Goal: Task Accomplishment & Management: Manage account settings

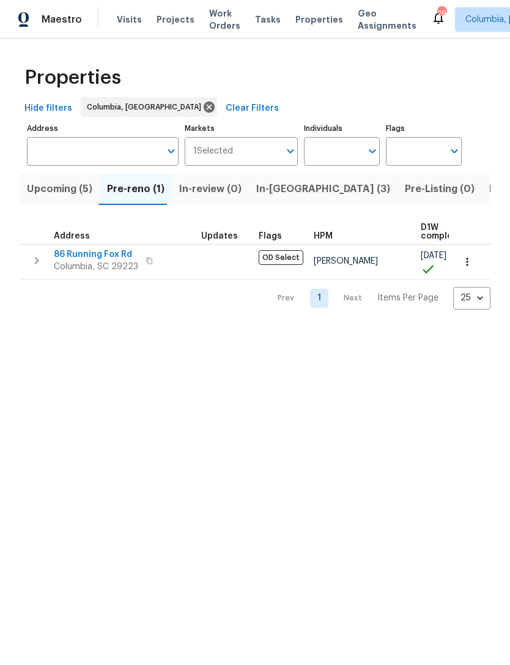
click at [490, 192] on span "Listed (25)" at bounding box center [516, 189] width 52 height 17
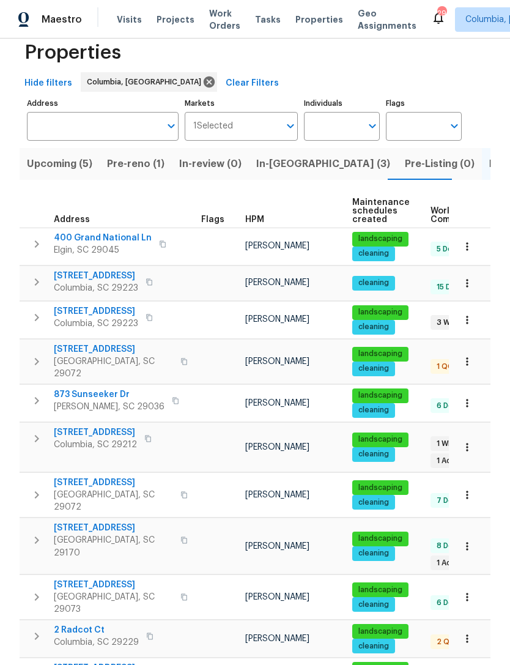
scroll to position [23, 0]
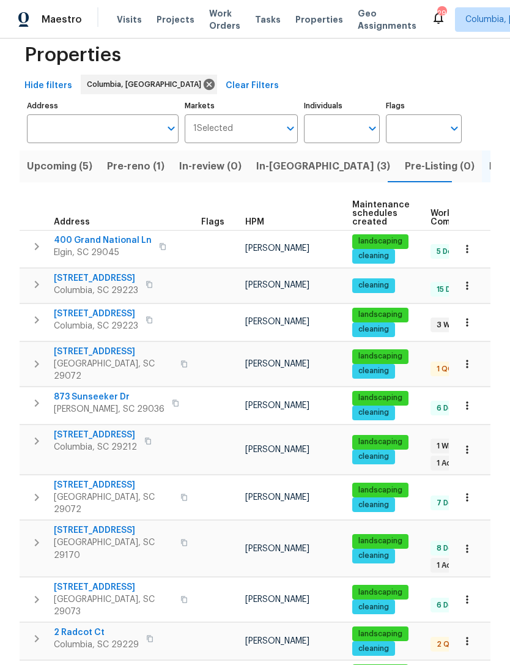
click at [275, 173] on span "In-[GEOGRAPHIC_DATA] (3)" at bounding box center [323, 166] width 134 height 17
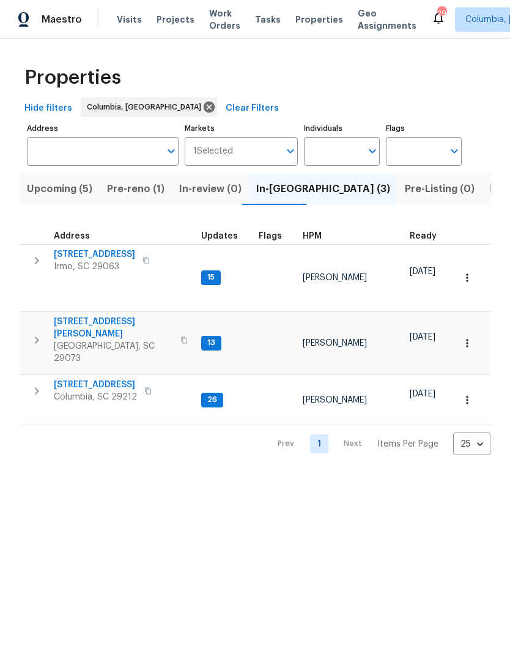
click at [490, 190] on span "Listed (25)" at bounding box center [516, 189] width 52 height 17
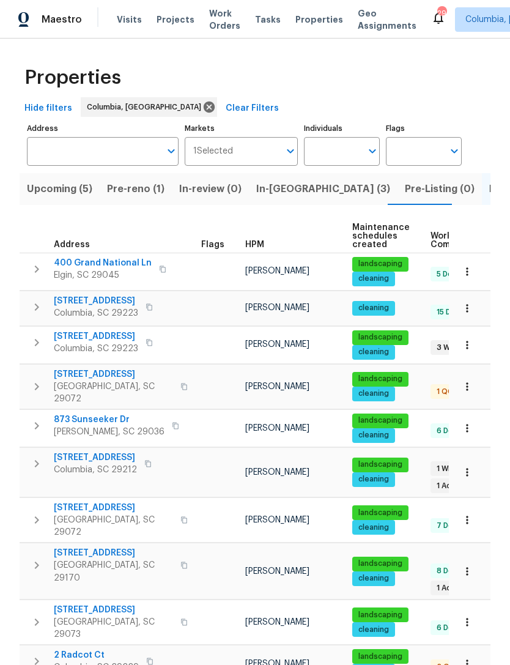
click at [54, 165] on input "Address" at bounding box center [93, 151] width 133 height 29
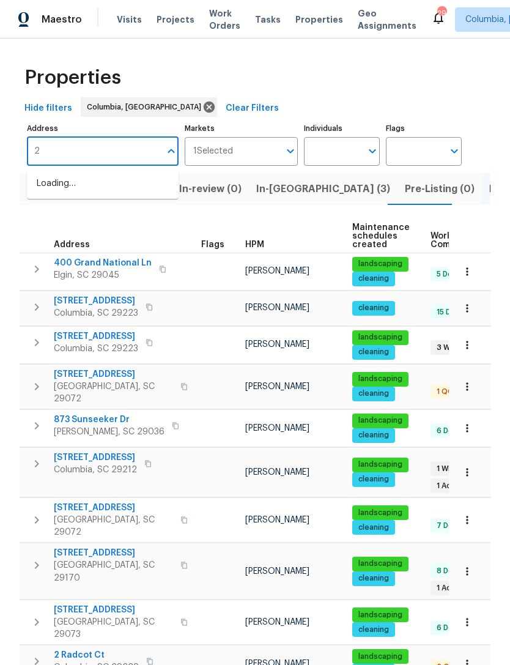
type input "2"
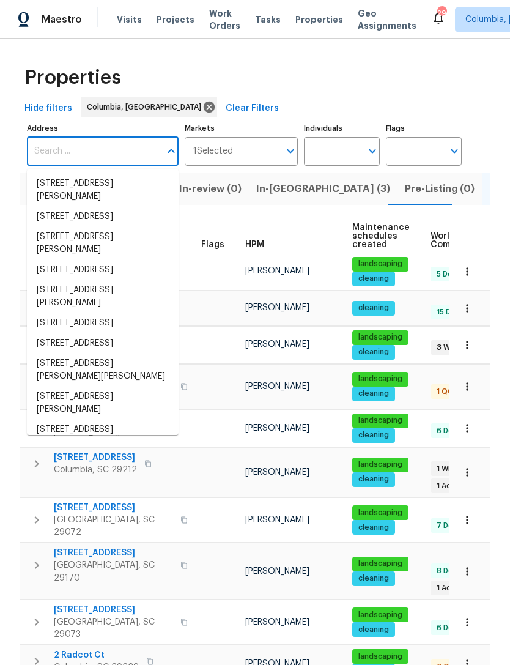
click at [463, 78] on div "Properties" at bounding box center [255, 77] width 471 height 39
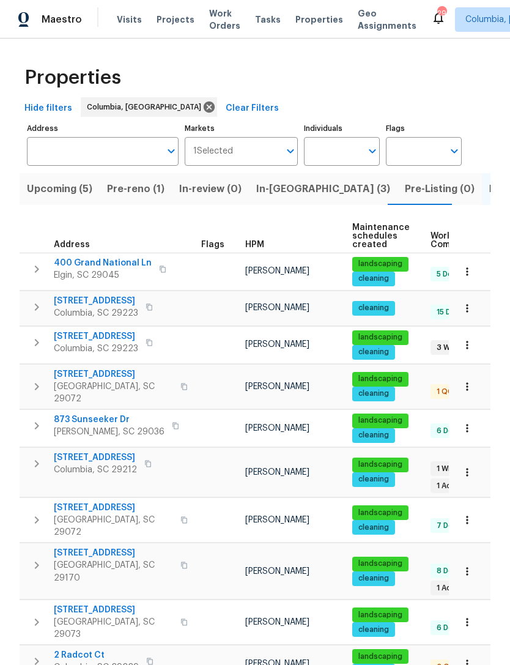
click at [171, 21] on span "Projects" at bounding box center [176, 19] width 38 height 12
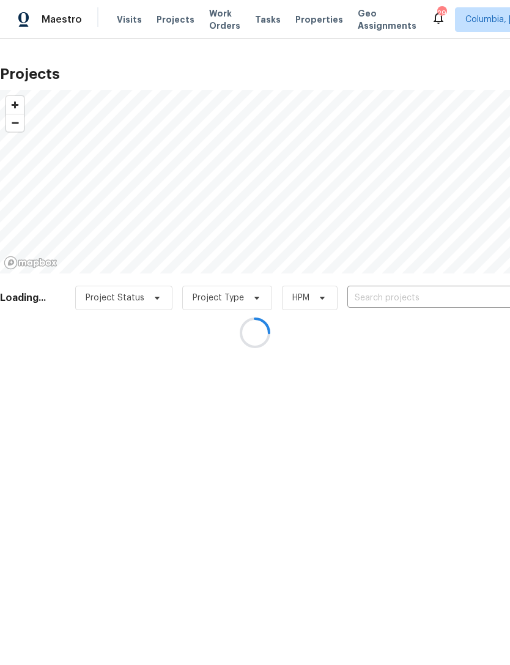
click at [403, 300] on div at bounding box center [255, 332] width 510 height 665
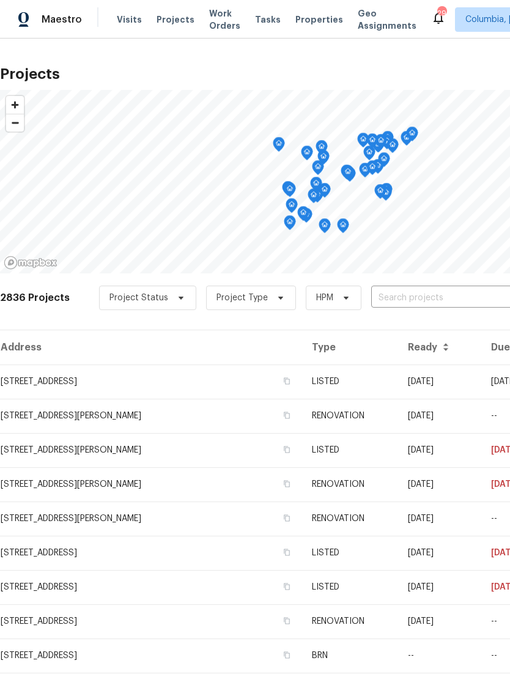
click at [418, 300] on input "text" at bounding box center [441, 298] width 140 height 19
type input "2 rad"
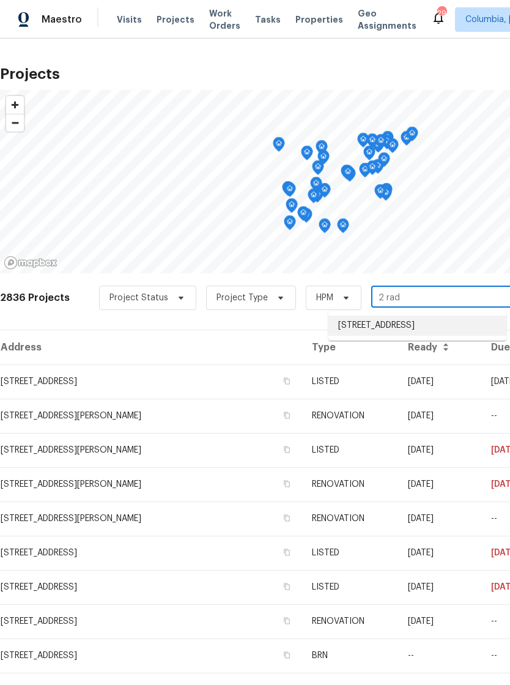
click at [416, 329] on li "[STREET_ADDRESS]" at bounding box center [418, 326] width 178 height 20
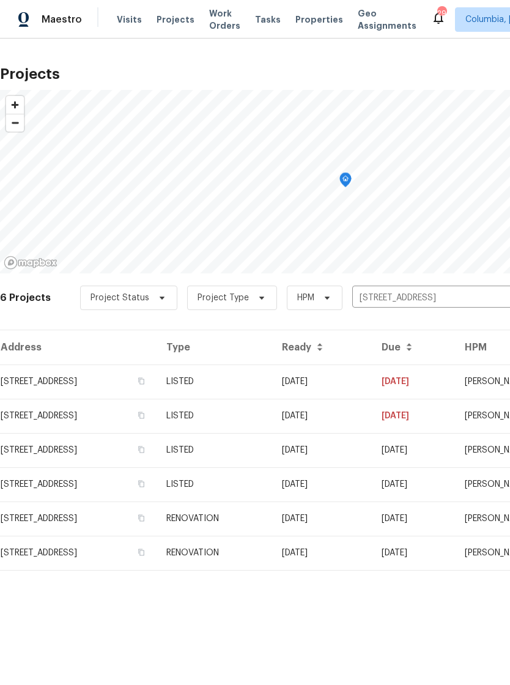
click at [82, 389] on td "[STREET_ADDRESS]" at bounding box center [78, 382] width 157 height 34
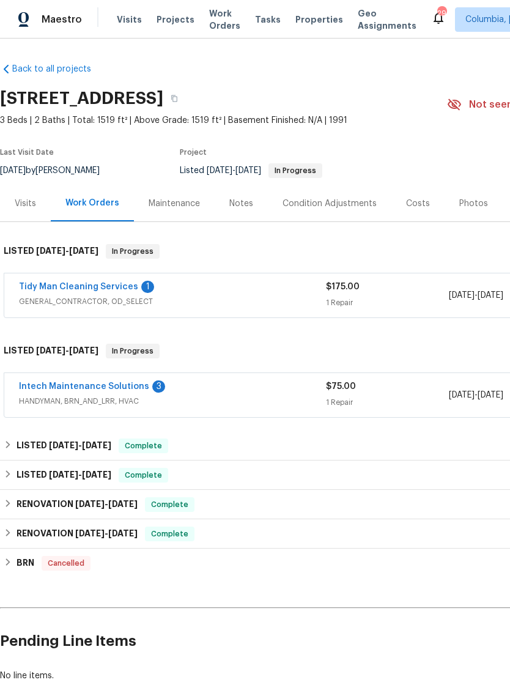
click at [89, 387] on link "Intech Maintenance Solutions" at bounding box center [84, 386] width 130 height 9
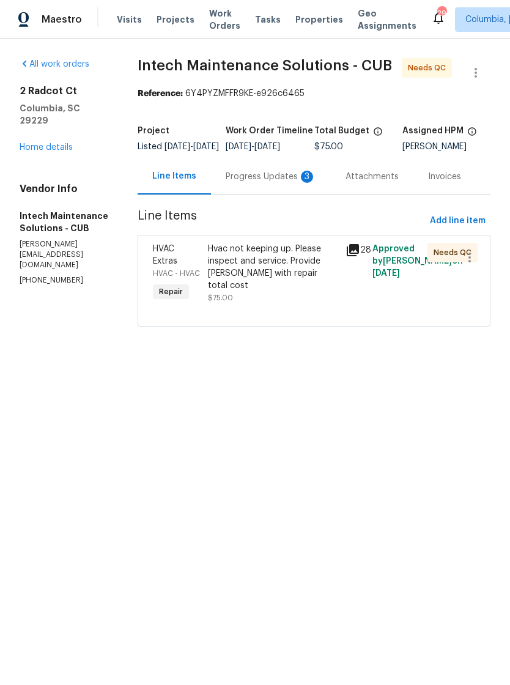
click at [234, 183] on div "Progress Updates 3" at bounding box center [271, 177] width 91 height 12
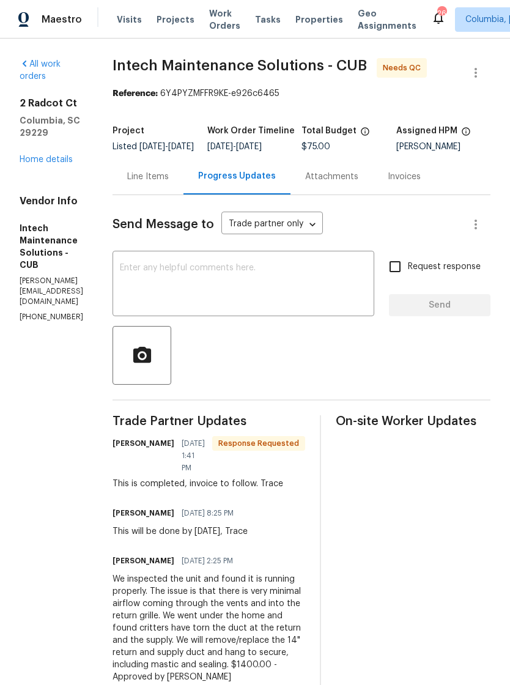
click at [210, 182] on div "Progress Updates" at bounding box center [237, 176] width 78 height 12
click at [152, 195] on div "Line Items" at bounding box center [148, 176] width 71 height 36
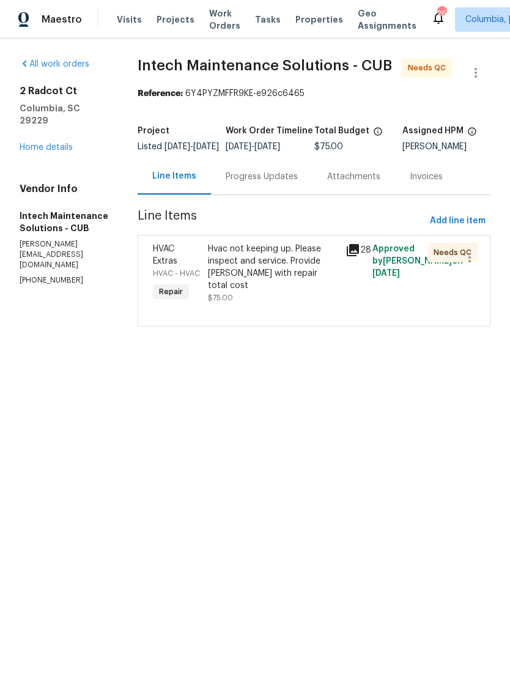
click at [243, 180] on div "Progress Updates" at bounding box center [262, 177] width 72 height 12
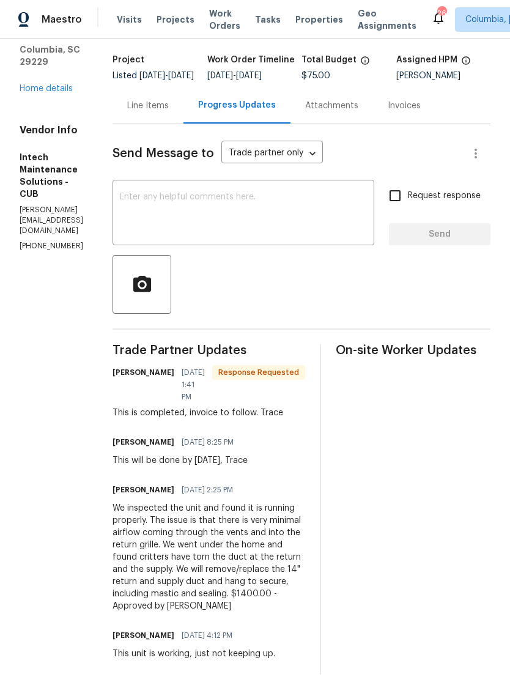
scroll to position [70, 0]
click at [217, 563] on div "We inspected the unit and found it is running properly. The issue is that there…" at bounding box center [209, 558] width 193 height 110
click at [177, 567] on div "We inspected the unit and found it is running properly. The issue is that there…" at bounding box center [209, 558] width 193 height 110
click at [173, 577] on div "We inspected the unit and found it is running properly. The issue is that there…" at bounding box center [209, 558] width 193 height 110
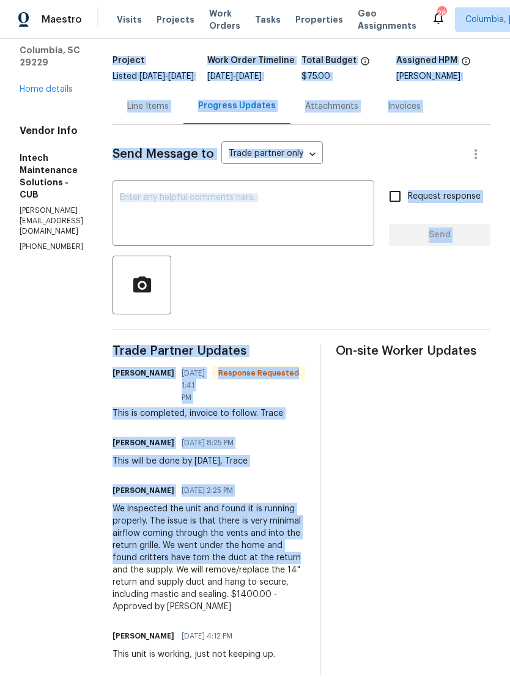
click at [177, 625] on div "Trade Partner Updates [PERSON_NAME] [DATE] 1:41 PM Response Requested This is c…" at bounding box center [209, 510] width 193 height 330
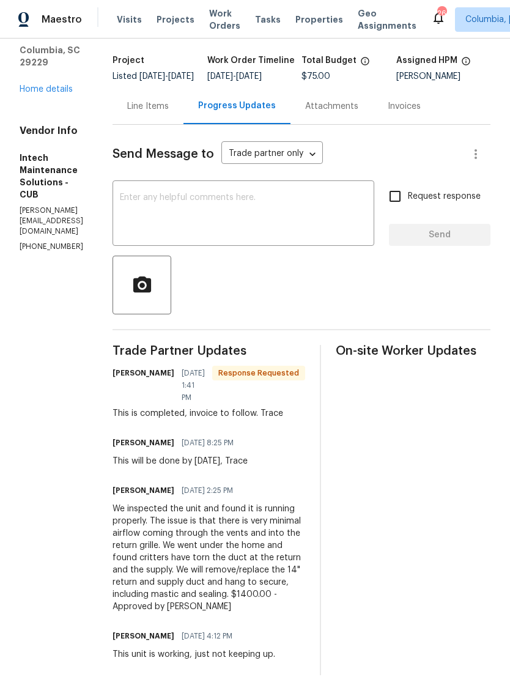
click at [173, 550] on div "We inspected the unit and found it is running properly. The issue is that there…" at bounding box center [209, 558] width 193 height 110
click at [183, 559] on div "We inspected the unit and found it is running properly. The issue is that there…" at bounding box center [209, 558] width 193 height 110
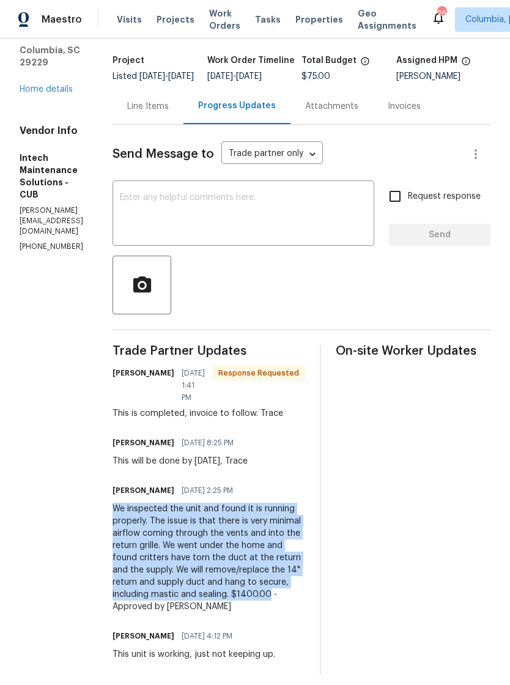
copy div "We inspected the unit and found it is running properly. The issue is that there…"
click at [150, 113] on div "Line Items" at bounding box center [148, 106] width 42 height 12
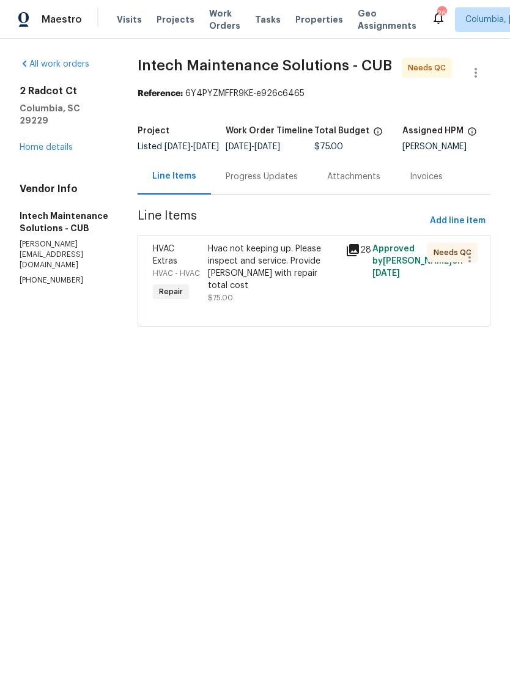
click at [247, 272] on div "Hvac not keeping up. Please inspect and service. Provide [PERSON_NAME] with rep…" at bounding box center [273, 267] width 130 height 49
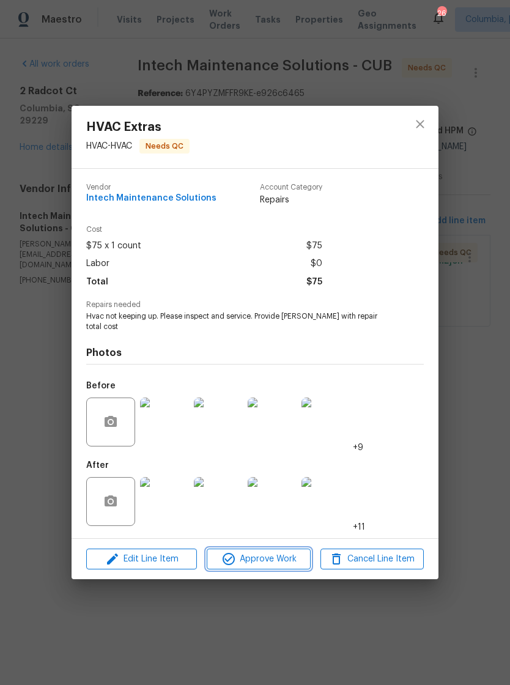
click at [240, 560] on span "Approve Work" at bounding box center [258, 559] width 96 height 15
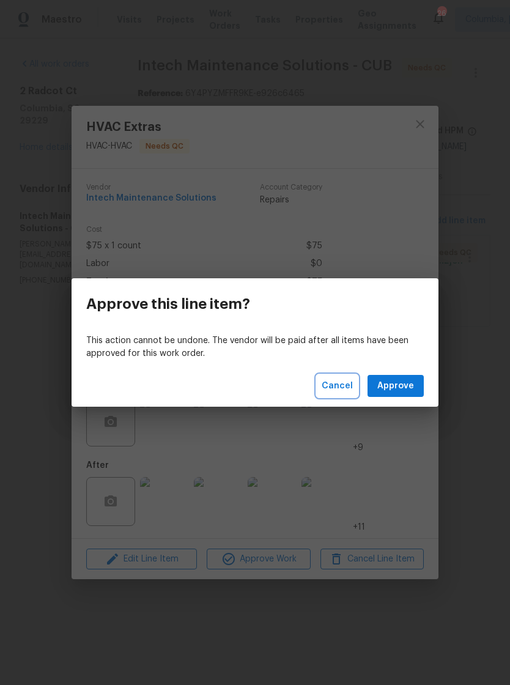
click at [335, 381] on span "Cancel" at bounding box center [337, 386] width 31 height 15
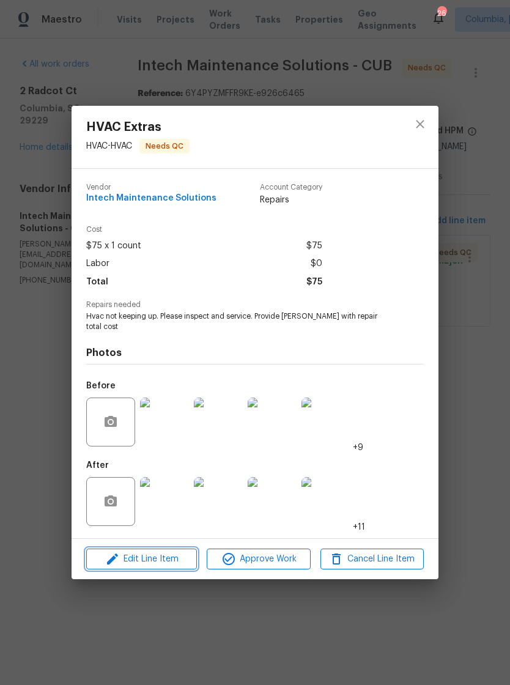
click at [148, 556] on span "Edit Line Item" at bounding box center [141, 559] width 103 height 15
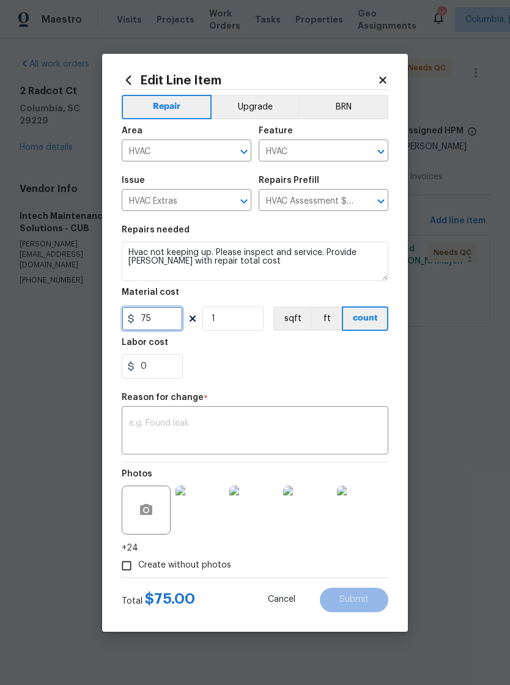
click at [157, 319] on input "75" at bounding box center [152, 319] width 61 height 24
type input "1400"
click at [228, 359] on div "0" at bounding box center [255, 366] width 267 height 24
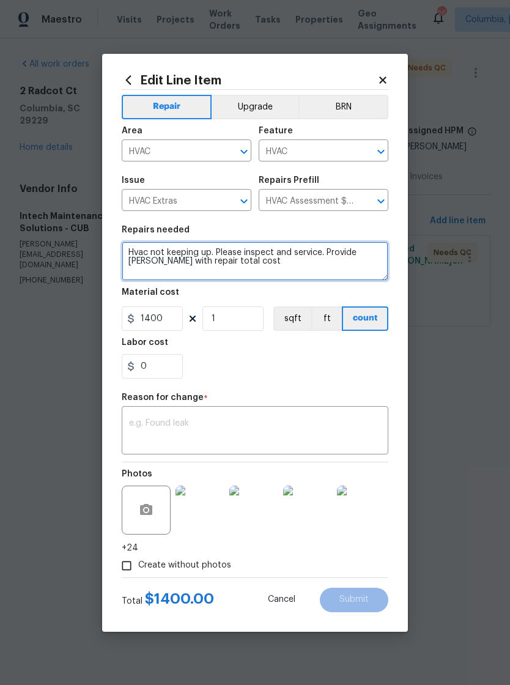
click at [168, 267] on textarea "Hvac not keeping up. Please inspect and service. Provide [PERSON_NAME] with rep…" at bounding box center [255, 261] width 267 height 39
click at [167, 266] on textarea "Hvac not keeping up. Please inspect and service. Provide [PERSON_NAME] with rep…" at bounding box center [255, 261] width 267 height 39
click at [166, 281] on textarea "Hvac not keeping up. Please inspect and service. Provide [PERSON_NAME] with rep…" at bounding box center [255, 261] width 267 height 39
click at [167, 282] on section "Repairs needed Hvac not keeping up. Please inspect and service. Provide [PERSON…" at bounding box center [255, 302] width 267 height 168
click at [154, 263] on textarea "Hvac not keeping up. Please inspect and service. Provide [PERSON_NAME] with rep…" at bounding box center [255, 261] width 267 height 39
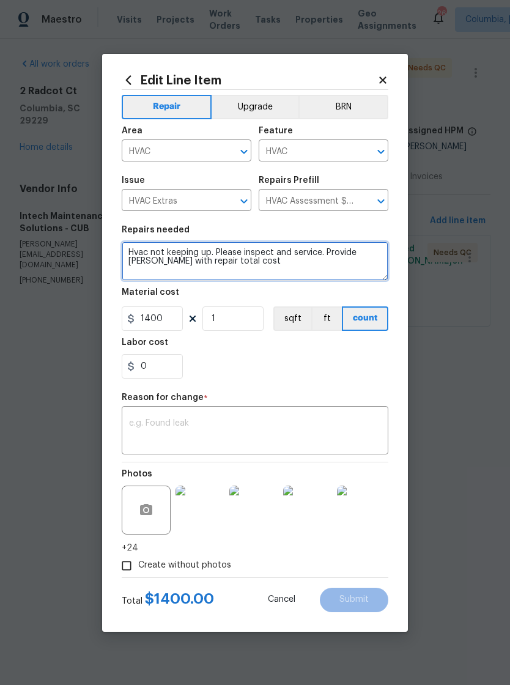
click at [153, 263] on textarea "Hvac not keeping up. Please inspect and service. Provide [PERSON_NAME] with rep…" at bounding box center [255, 261] width 267 height 39
click at [150, 266] on textarea "Hvac not keeping up. Please inspect and service. Provide [PERSON_NAME] with rep…" at bounding box center [255, 261] width 267 height 39
click at [149, 266] on textarea "Hvac not keeping up. Please inspect and service. Provide [PERSON_NAME] with rep…" at bounding box center [255, 261] width 267 height 39
click at [141, 258] on textarea "Hvac not keeping up. Please inspect and service. Provide [PERSON_NAME] with rep…" at bounding box center [255, 261] width 267 height 39
click at [141, 257] on textarea "Hvac not keeping up. Please inspect and service. Provide [PERSON_NAME] with rep…" at bounding box center [255, 261] width 267 height 39
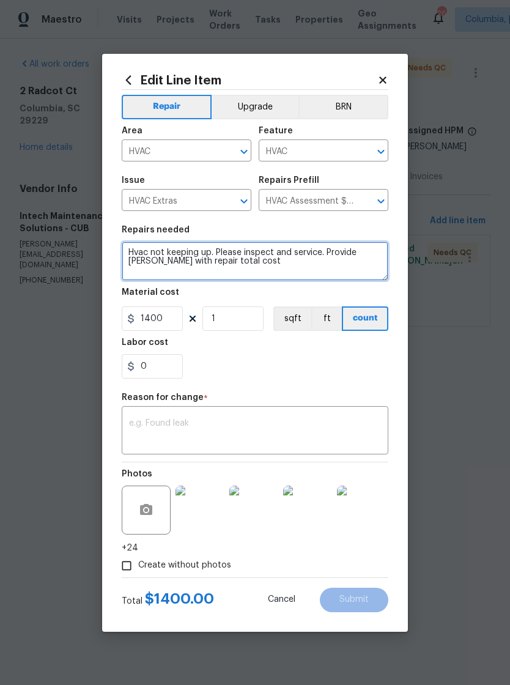
click at [141, 259] on textarea "Hvac not keeping up. Please inspect and service. Provide [PERSON_NAME] with rep…" at bounding box center [255, 261] width 267 height 39
click at [133, 253] on textarea at bounding box center [255, 261] width 267 height 39
click at [141, 256] on textarea at bounding box center [255, 261] width 267 height 39
click at [143, 261] on textarea at bounding box center [255, 261] width 267 height 39
click at [140, 253] on textarea at bounding box center [255, 261] width 267 height 39
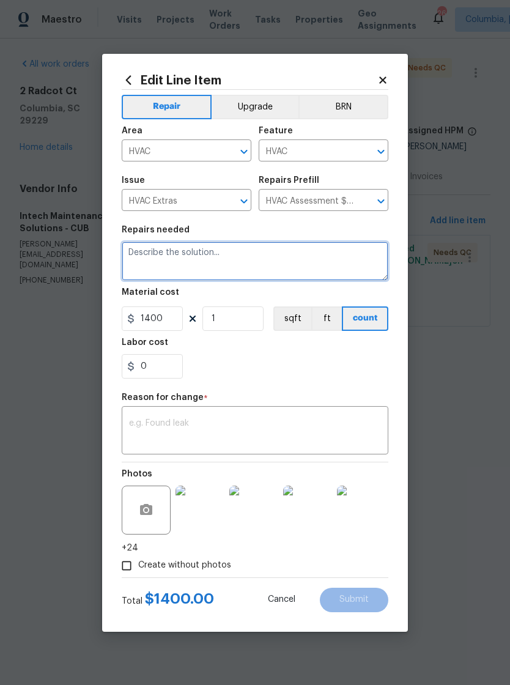
paste textarea "We inspected the unit and found it is running properly. The issue is that there…"
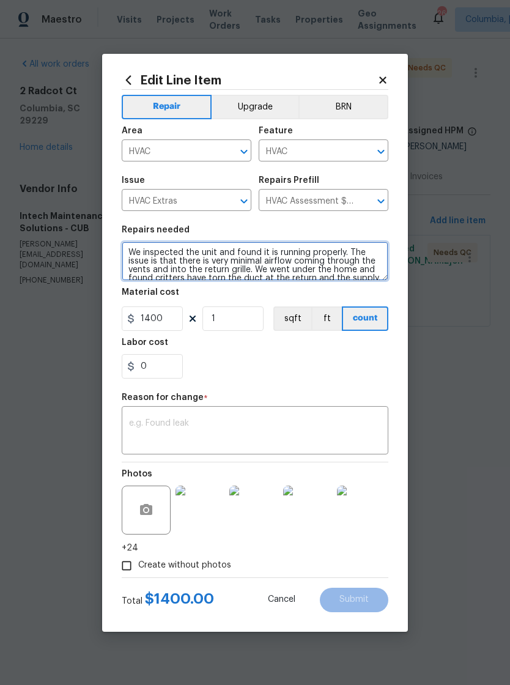
scroll to position [26, 0]
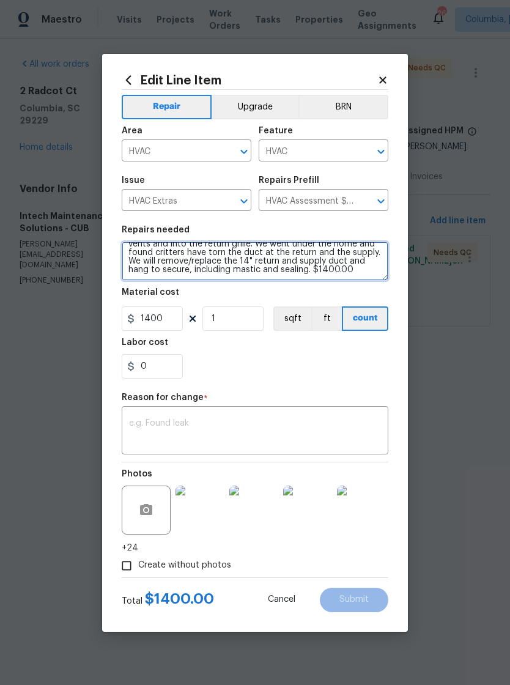
type textarea "We inspected the unit and found it is running properly. The issue is that there…"
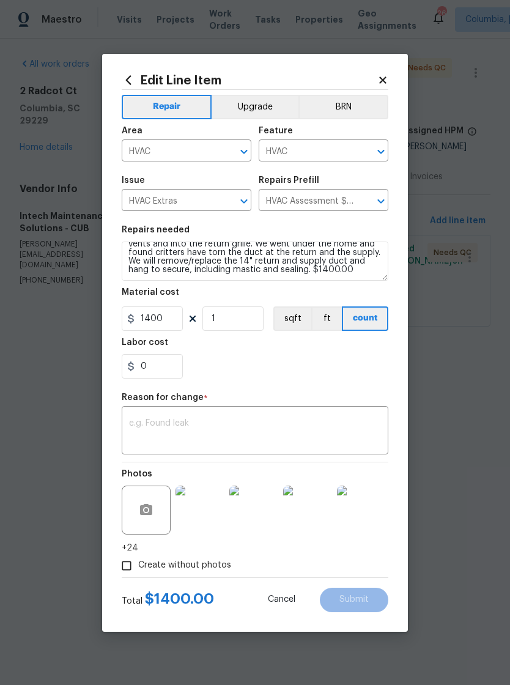
click at [329, 383] on section "Repairs needed We inspected the unit and found it is running properly. The issu…" at bounding box center [255, 302] width 267 height 168
click at [265, 425] on textarea at bounding box center [255, 432] width 252 height 26
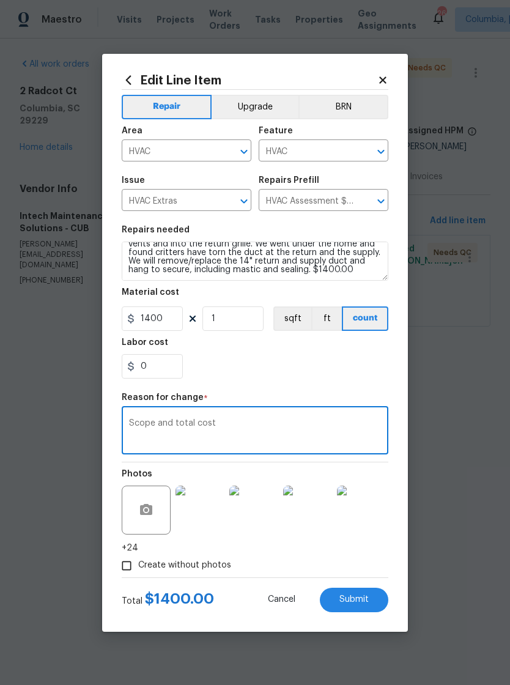
type textarea "Scope and total cost"
click at [281, 392] on div "Repair Upgrade BRN Area HVAC ​ Feature HVAC ​ Issue HVAC Extras ​ Repairs Prefi…" at bounding box center [255, 334] width 267 height 488
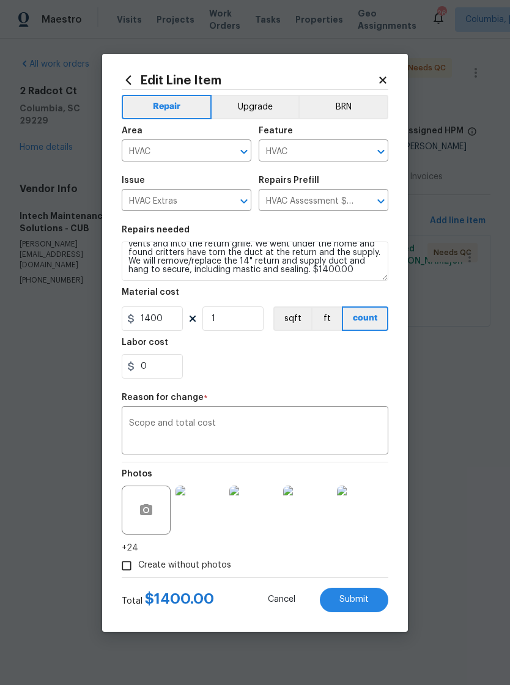
click at [358, 601] on span "Submit" at bounding box center [354, 599] width 29 height 9
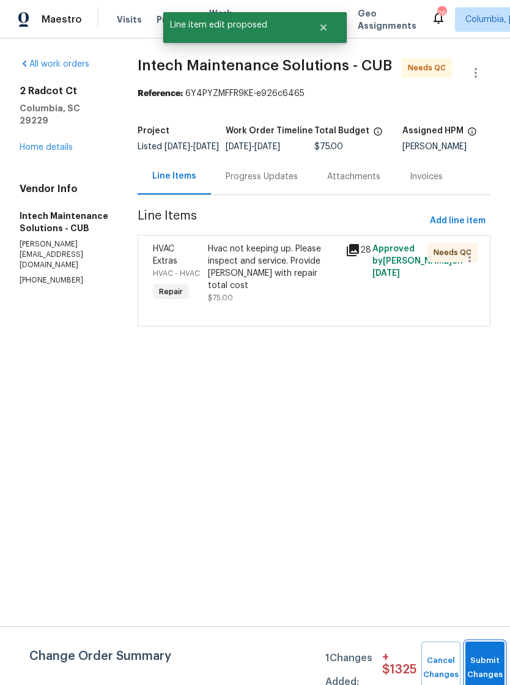
click at [485, 665] on span "Submit Changes" at bounding box center [485, 668] width 27 height 28
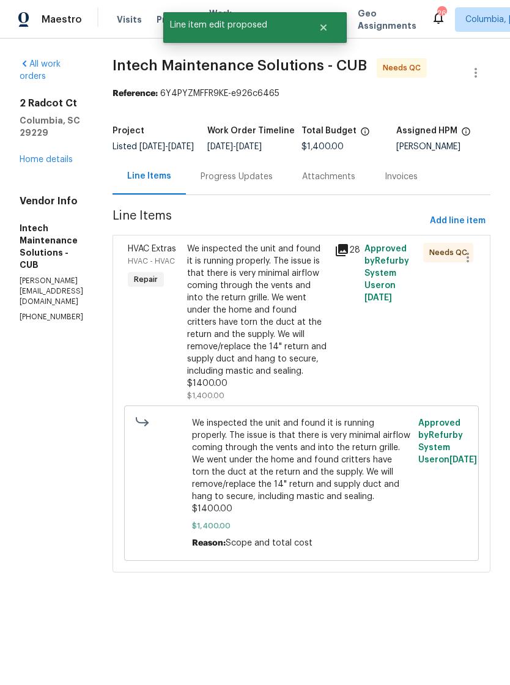
click at [241, 183] on div "Progress Updates" at bounding box center [237, 177] width 72 height 12
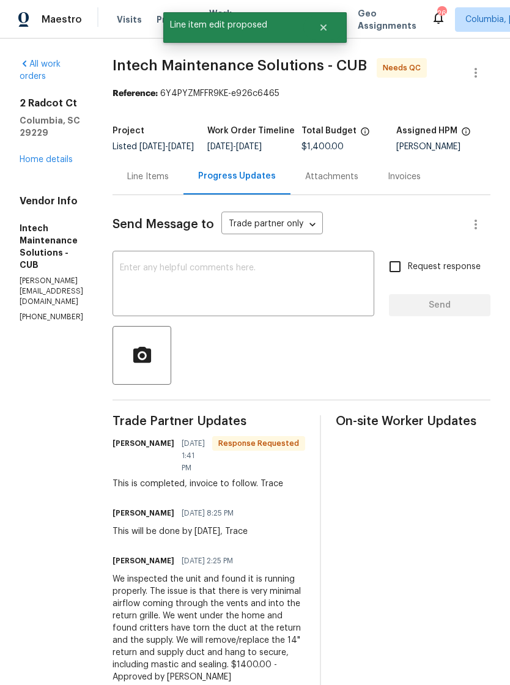
click at [287, 307] on textarea at bounding box center [243, 285] width 247 height 43
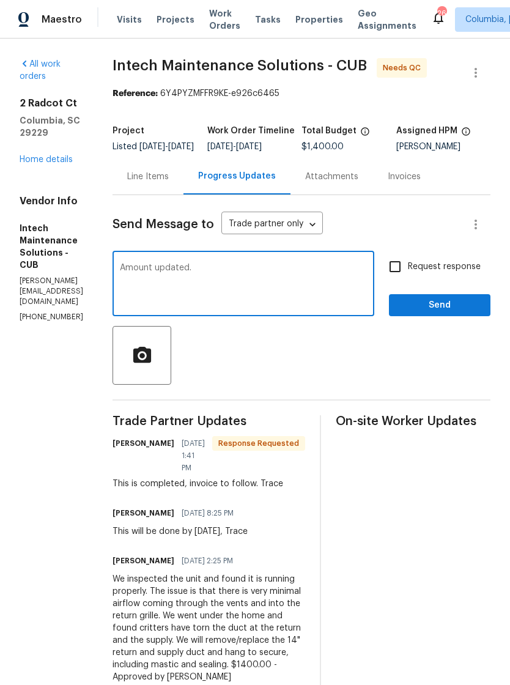
type textarea "Amount updated."
click at [445, 313] on span "Send" at bounding box center [440, 305] width 82 height 15
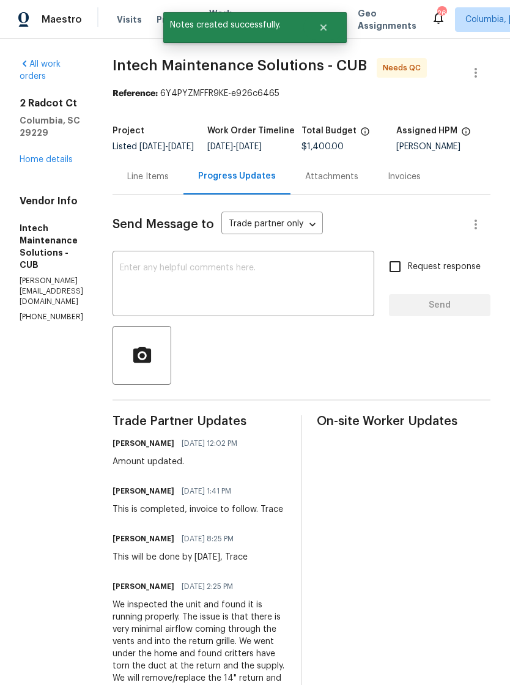
click at [226, 269] on div "x ​" at bounding box center [244, 285] width 262 height 62
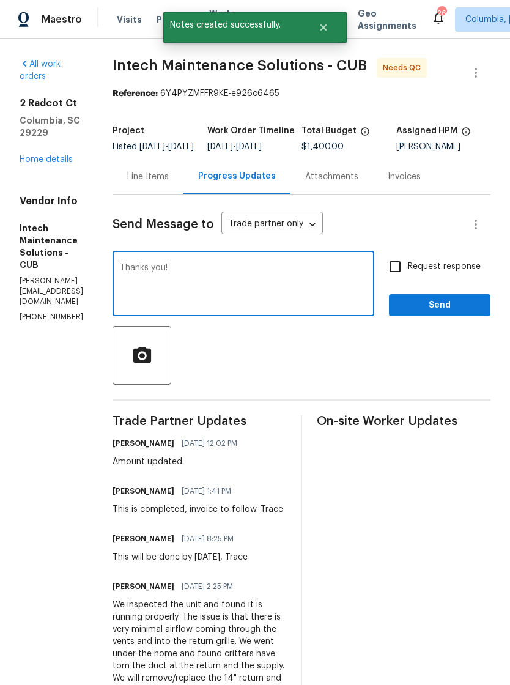
type textarea "Thanks you!"
click at [437, 313] on span "Send" at bounding box center [440, 305] width 82 height 15
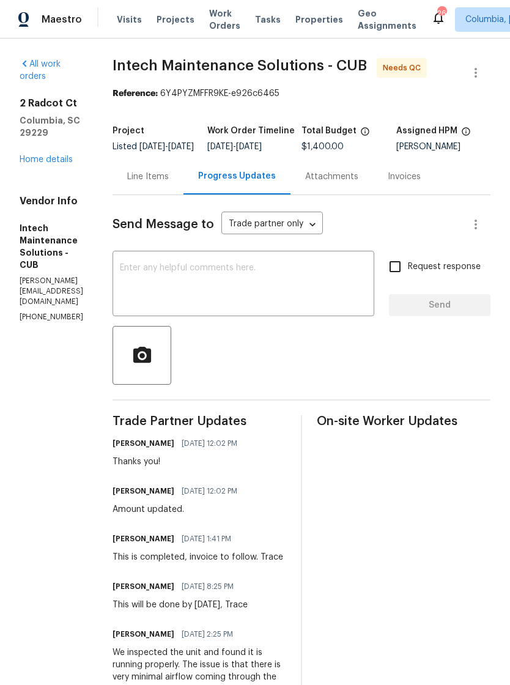
click at [34, 155] on link "Home details" at bounding box center [46, 159] width 53 height 9
